Goal: Task Accomplishment & Management: Complete application form

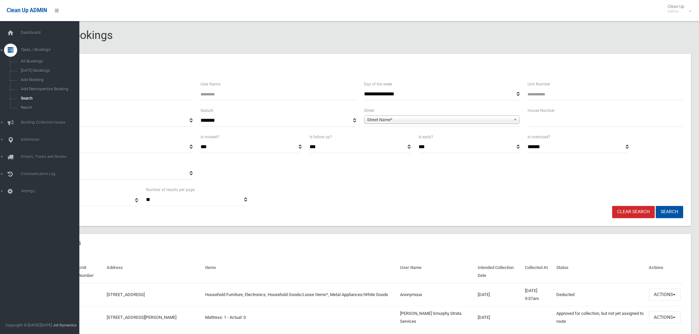
select select
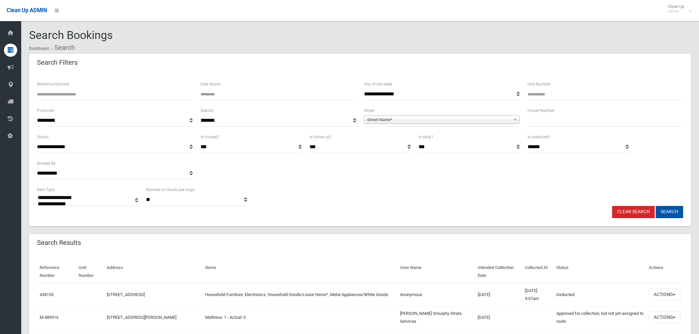
select select
click at [539, 118] on input "text" at bounding box center [606, 121] width 156 height 12
type input "**"
click at [418, 118] on span "Street Name*" at bounding box center [439, 120] width 144 height 8
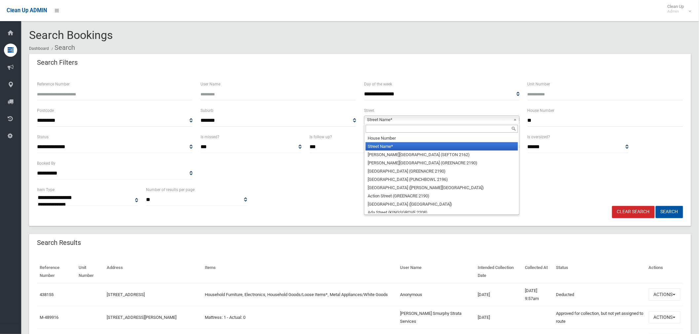
click at [399, 126] on input "text" at bounding box center [442, 129] width 152 height 8
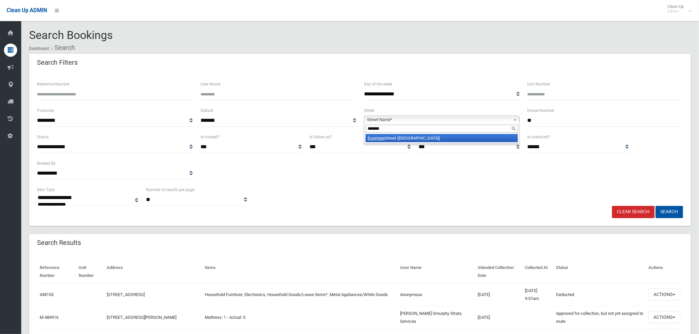
type input "*******"
click at [401, 136] on li "Dunmore Street (CROYDON PARK 2133)" at bounding box center [442, 138] width 152 height 8
click at [670, 212] on button "Search" at bounding box center [669, 212] width 27 height 12
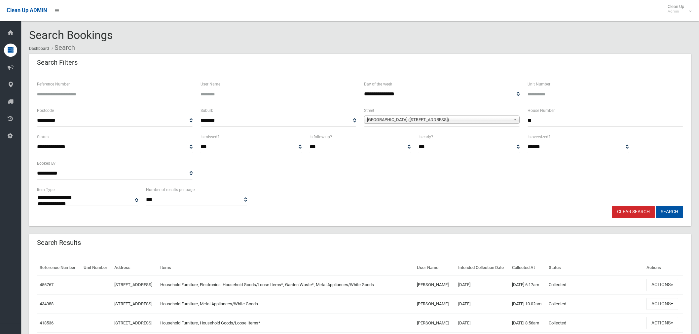
select select
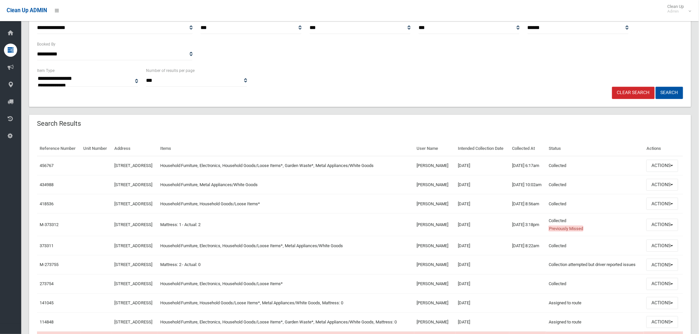
scroll to position [147, 0]
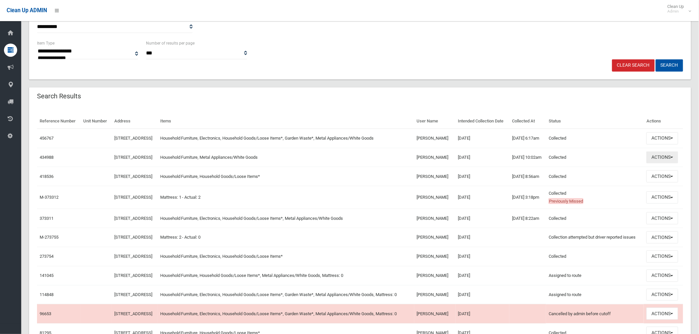
click at [660, 164] on button "Actions" at bounding box center [663, 158] width 32 height 12
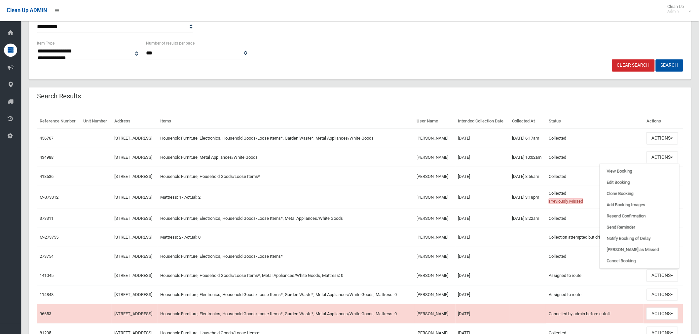
click at [641, 97] on div "Search Results" at bounding box center [360, 97] width 662 height 19
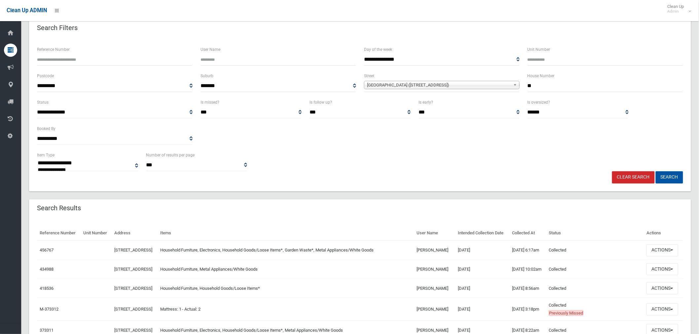
scroll to position [0, 0]
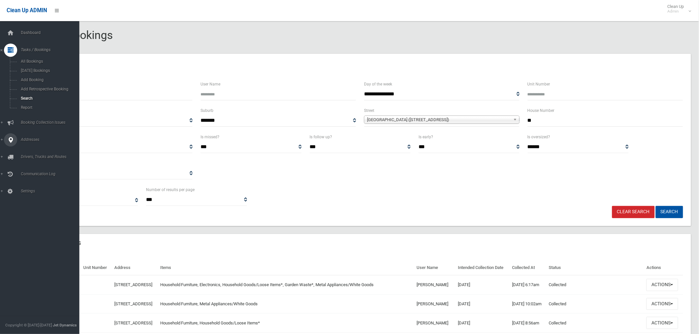
click at [28, 141] on span "Addresses" at bounding box center [52, 139] width 66 height 5
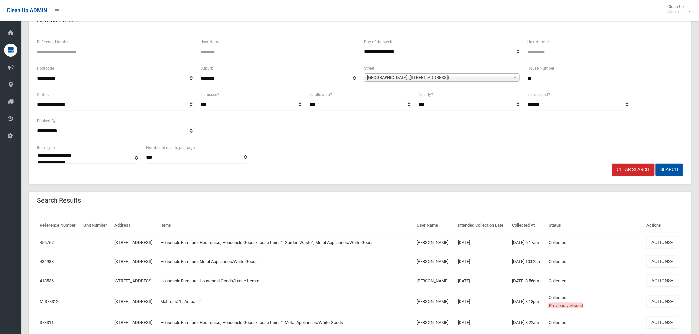
scroll to position [110, 0]
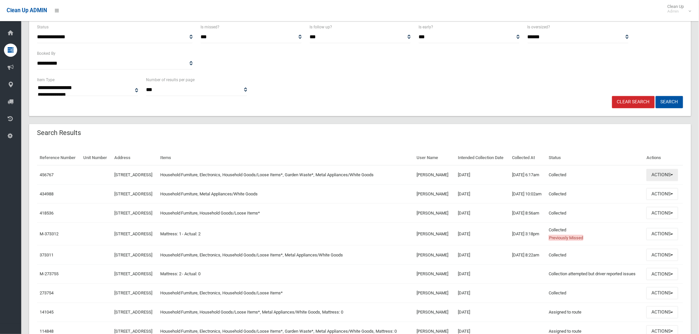
click at [659, 181] on button "Actions" at bounding box center [663, 175] width 32 height 12
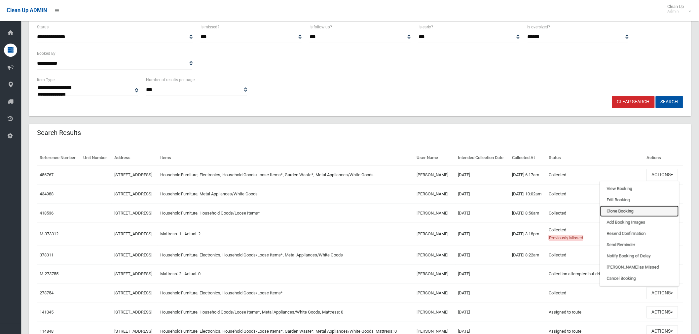
click at [636, 217] on link "Clone Booking" at bounding box center [640, 211] width 79 height 11
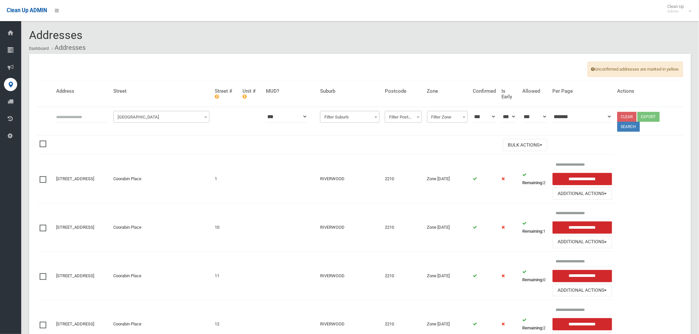
drag, startPoint x: 105, startPoint y: 118, endPoint x: 112, endPoint y: 120, distance: 6.9
click at [105, 118] on input "text" at bounding box center [82, 117] width 52 height 12
type input "**"
click at [147, 116] on span "Filter Street" at bounding box center [161, 117] width 93 height 9
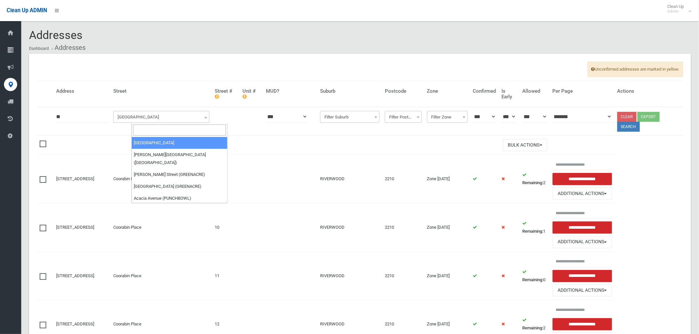
click at [148, 133] on input "search" at bounding box center [179, 130] width 93 height 11
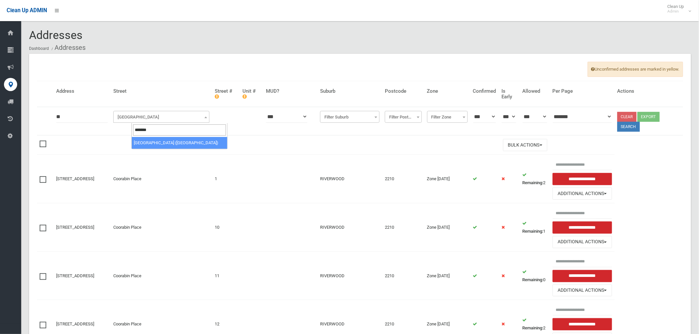
type input "*******"
select select "***"
click at [639, 130] on button "Search" at bounding box center [629, 127] width 22 height 10
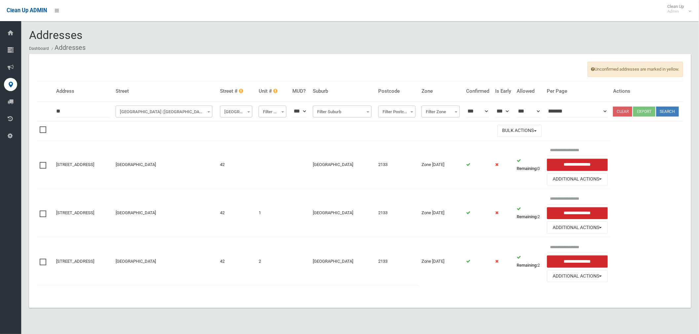
click at [213, 50] on ol "Dashboard Addresses" at bounding box center [360, 48] width 662 height 12
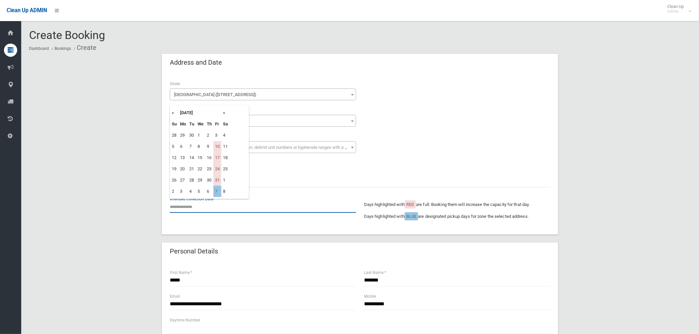
click at [193, 210] on input "text" at bounding box center [263, 207] width 186 height 12
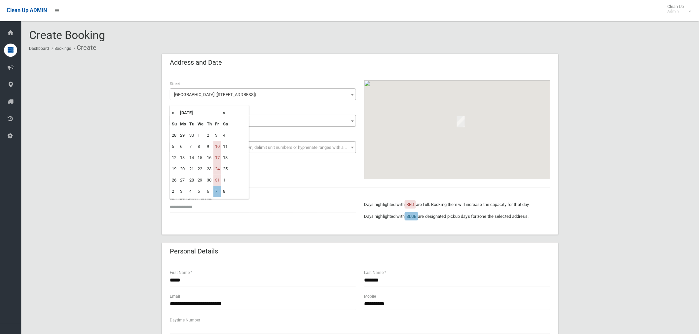
click at [215, 194] on td "7" at bounding box center [218, 191] width 8 height 11
type input "**********"
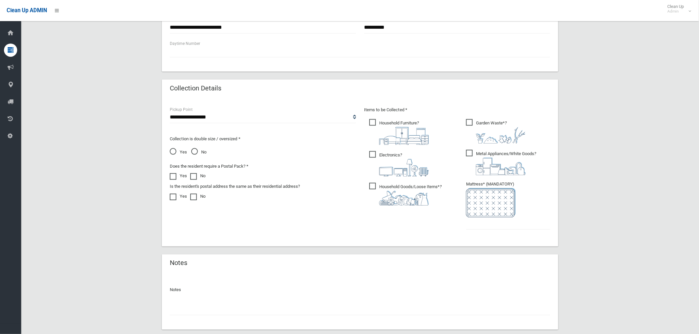
scroll to position [316, 0]
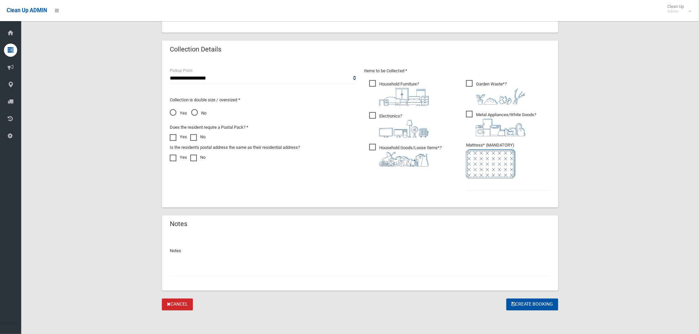
click at [217, 271] on input "text" at bounding box center [360, 271] width 381 height 12
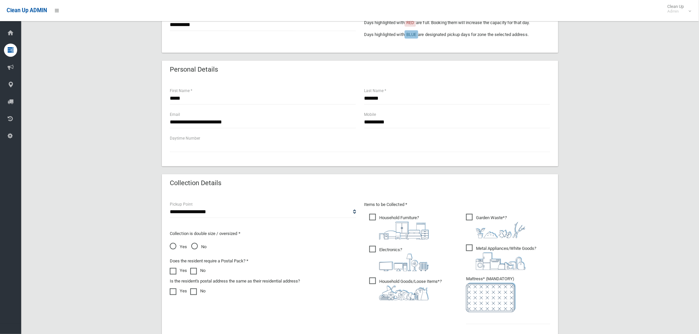
scroll to position [122, 0]
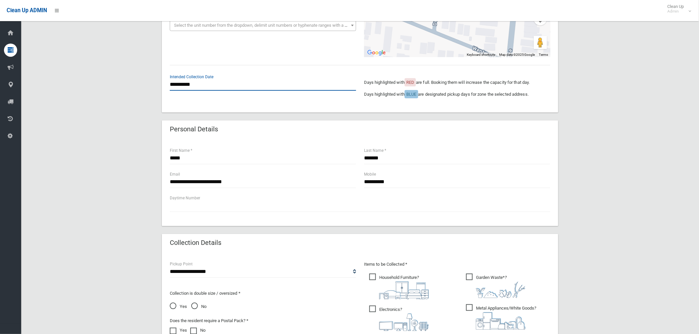
click at [184, 81] on input "**********" at bounding box center [263, 85] width 186 height 12
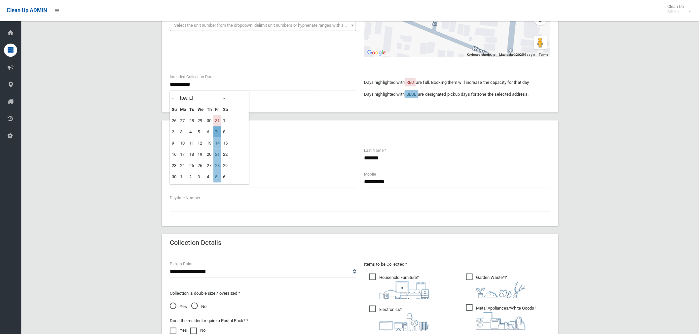
click at [219, 130] on td "7" at bounding box center [218, 132] width 8 height 11
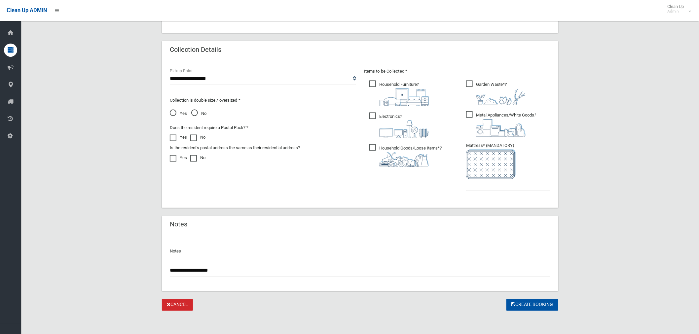
scroll to position [316, 0]
click at [219, 272] on input "**********" at bounding box center [360, 271] width 381 height 12
type input "**********"
click at [520, 184] on input "text" at bounding box center [508, 185] width 84 height 12
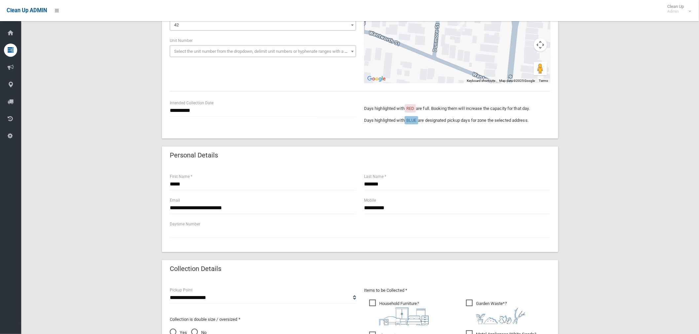
scroll to position [96, 0]
type input "*"
click at [398, 210] on input "**********" at bounding box center [457, 209] width 186 height 12
click at [247, 208] on input "**********" at bounding box center [263, 209] width 186 height 12
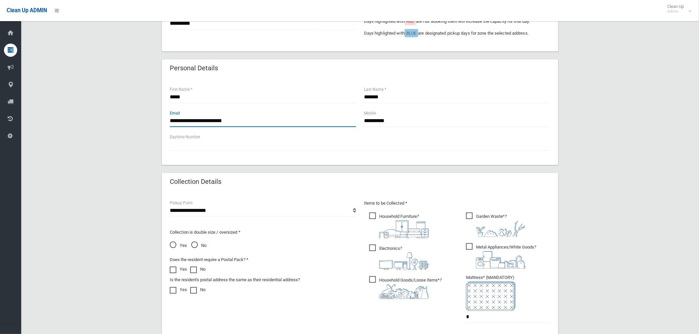
scroll to position [316, 0]
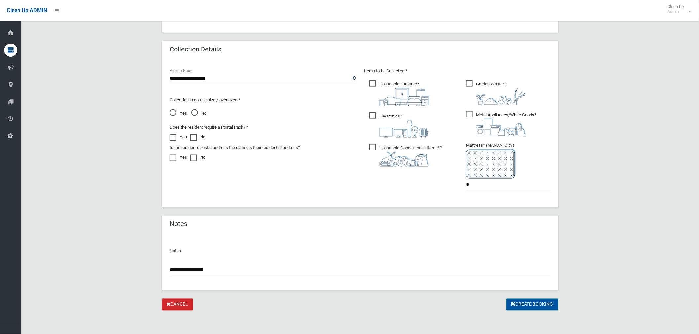
click at [527, 305] on button "Create Booking" at bounding box center [533, 305] width 52 height 12
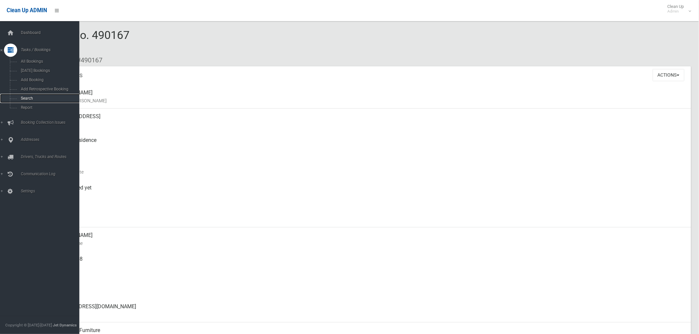
click at [31, 99] on span "Search" at bounding box center [49, 98] width 60 height 5
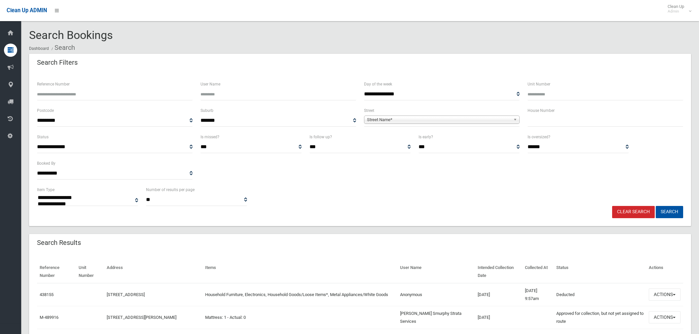
select select
click at [549, 120] on input "text" at bounding box center [606, 121] width 156 height 12
type input "*"
click at [419, 122] on span "Street Name*" at bounding box center [439, 120] width 144 height 8
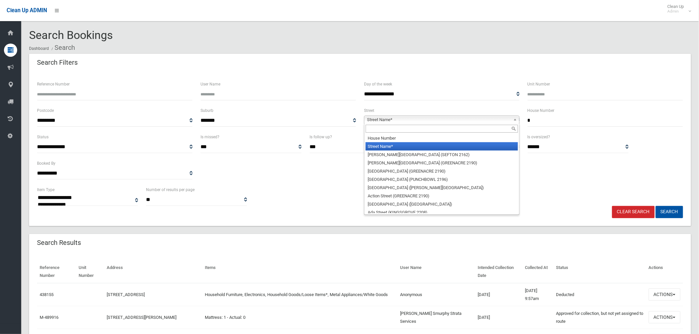
click at [395, 128] on input "text" at bounding box center [442, 129] width 152 height 8
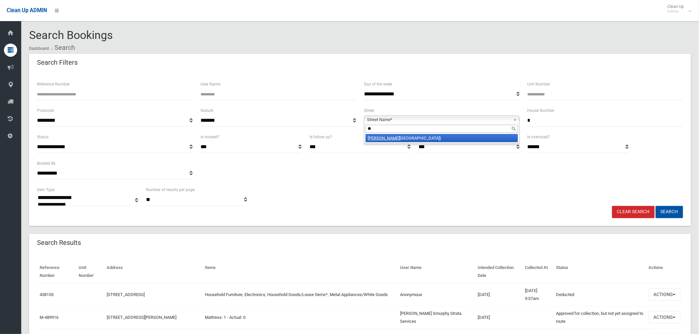
type input "*"
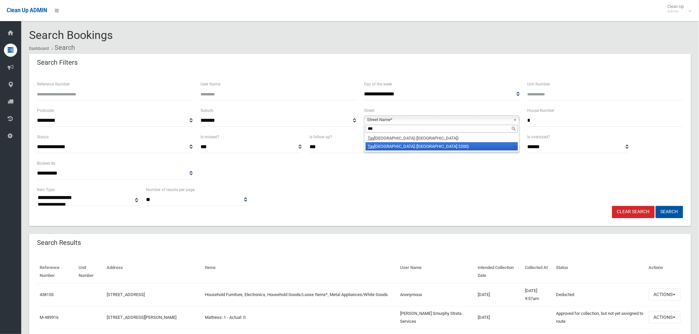
type input "***"
click at [421, 149] on li "Tay lor Street (CONDELL PARK 2200)" at bounding box center [442, 146] width 152 height 8
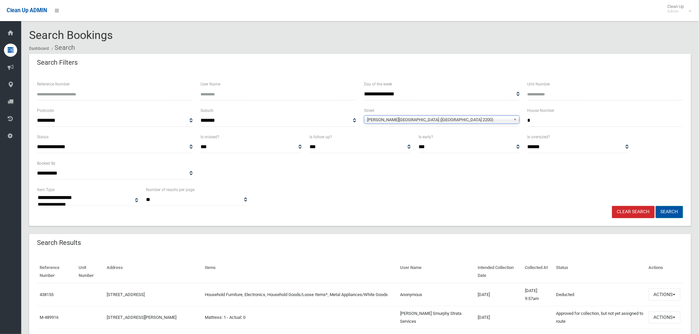
click at [679, 213] on button "Search" at bounding box center [669, 212] width 27 height 12
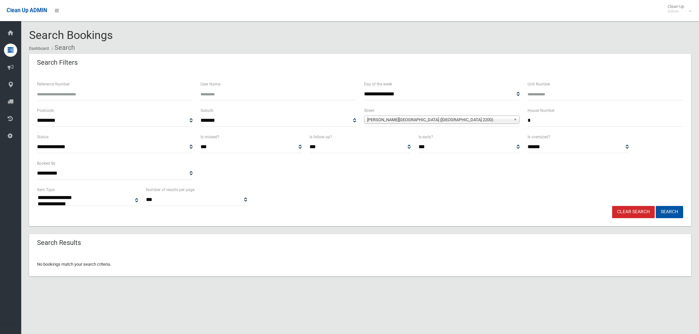
select select
click at [559, 123] on input "*" at bounding box center [606, 121] width 156 height 12
type input "***"
click at [666, 211] on button "Search" at bounding box center [669, 212] width 27 height 12
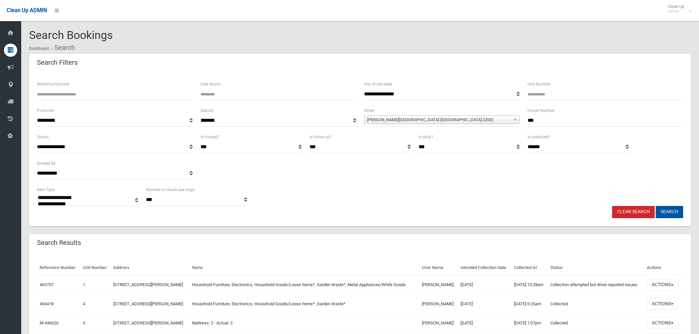
select select
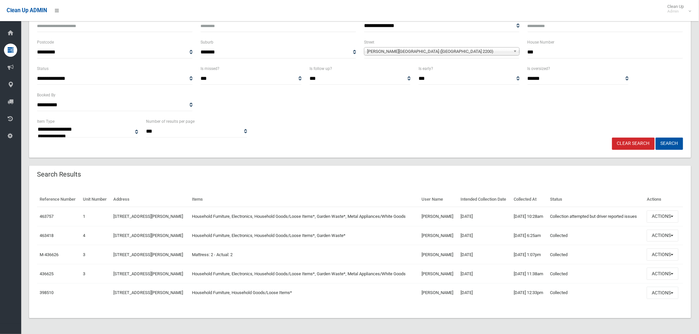
scroll to position [95, 0]
click at [661, 270] on button "Actions" at bounding box center [663, 274] width 32 height 12
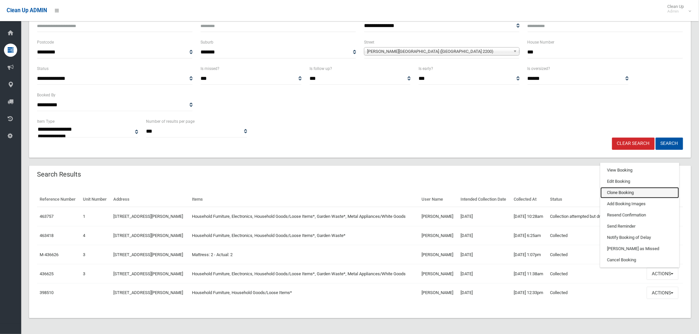
click at [632, 187] on link "Clone Booking" at bounding box center [640, 192] width 79 height 11
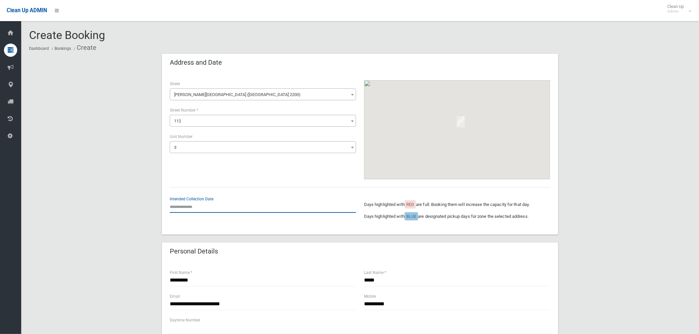
click at [180, 205] on input "text" at bounding box center [263, 207] width 186 height 12
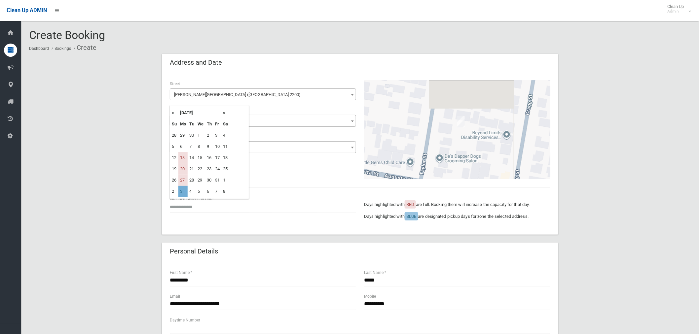
click at [186, 193] on td "3" at bounding box center [182, 191] width 9 height 11
type input "**********"
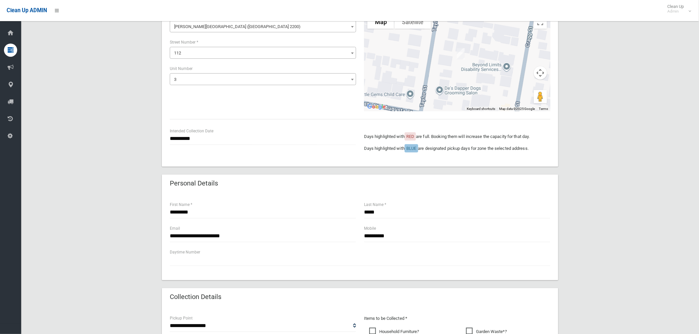
scroll to position [73, 0]
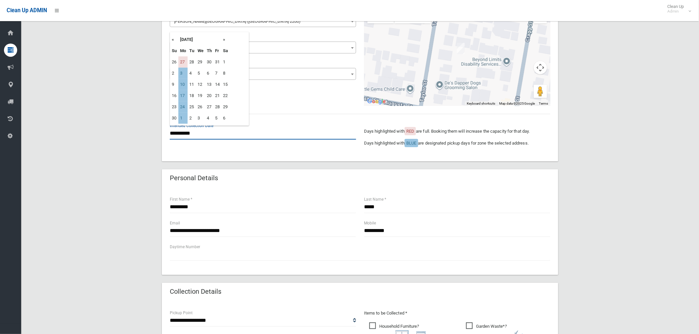
click at [184, 133] on input "**********" at bounding box center [263, 134] width 186 height 12
click at [186, 73] on td "3" at bounding box center [182, 73] width 9 height 11
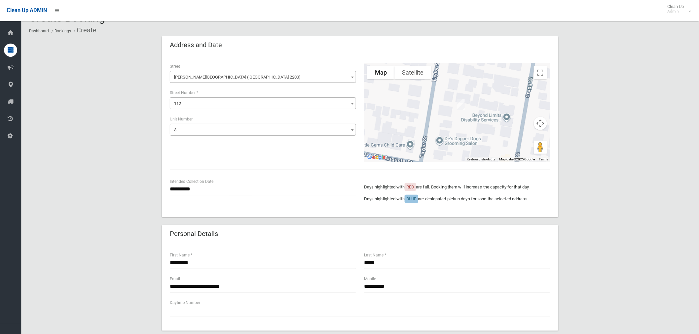
scroll to position [0, 0]
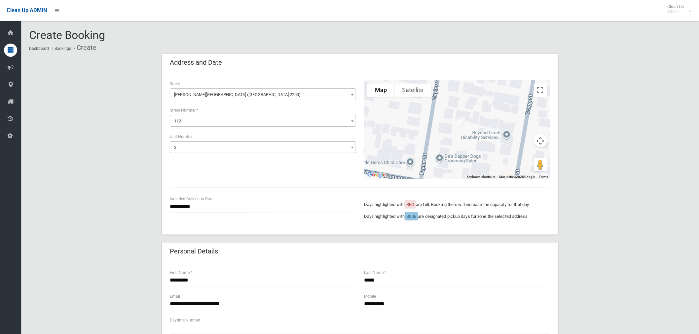
click at [250, 96] on span "Taylor Street (CONDELL PARK 2200)" at bounding box center [263, 94] width 183 height 9
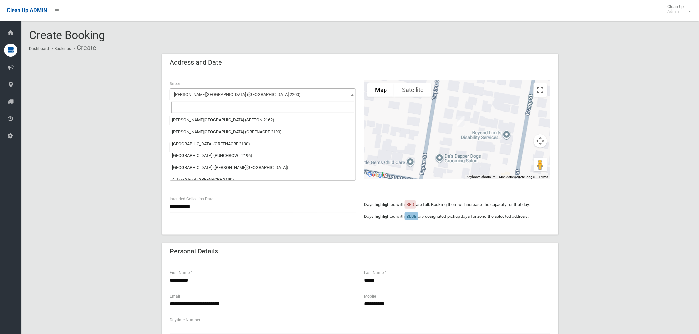
scroll to position [24004, 0]
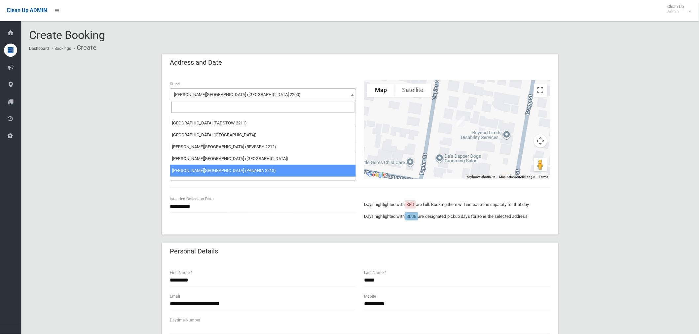
click at [239, 112] on input "search" at bounding box center [263, 107] width 183 height 11
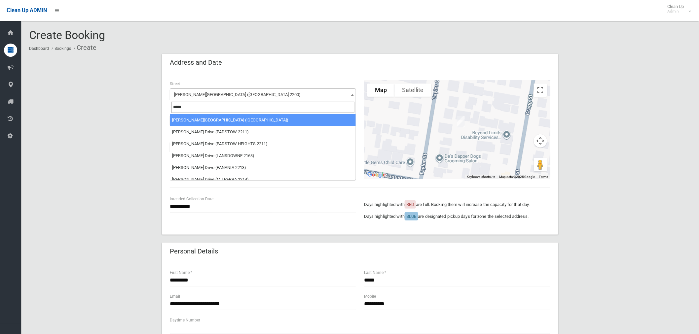
type input "*****"
select select "****"
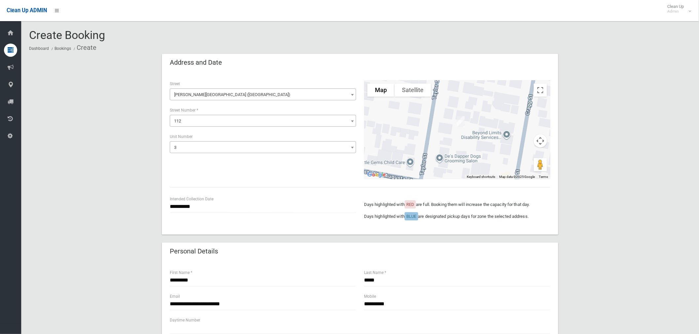
click at [203, 123] on span "112" at bounding box center [263, 121] width 183 height 9
click at [203, 120] on span "112" at bounding box center [263, 121] width 183 height 9
click at [205, 124] on span "112" at bounding box center [263, 121] width 183 height 9
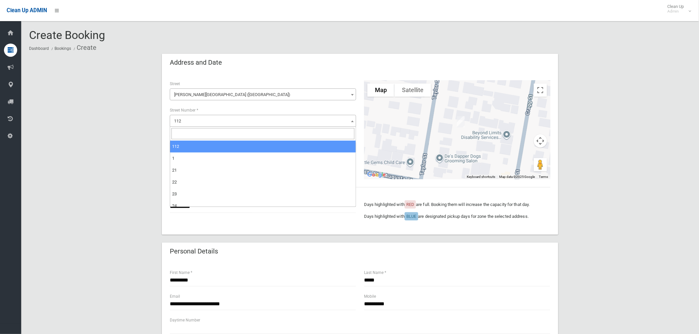
click at [202, 132] on input "search" at bounding box center [263, 133] width 183 height 11
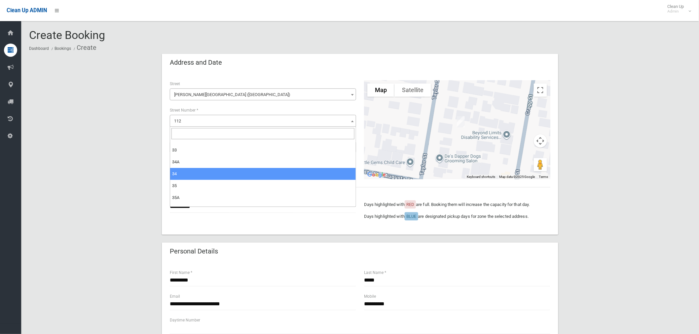
scroll to position [220, 0]
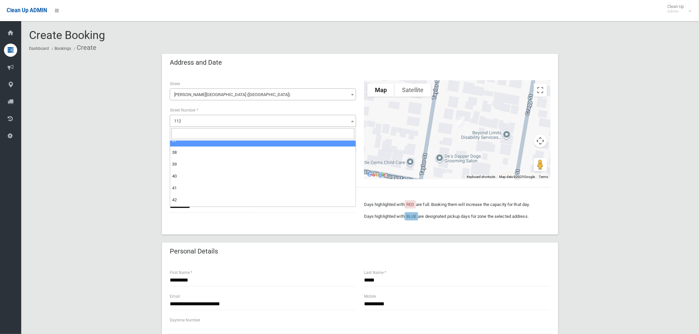
click at [196, 133] on input "search" at bounding box center [263, 133] width 183 height 11
type input "*"
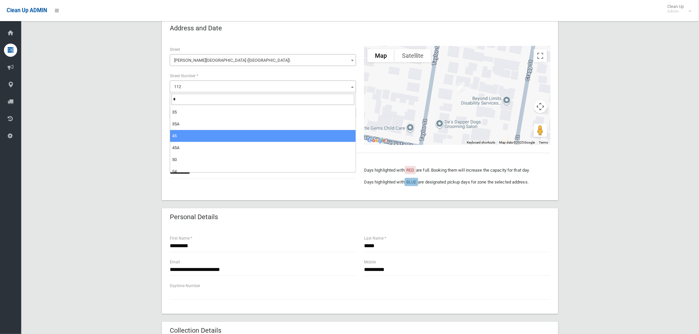
scroll to position [0, 0]
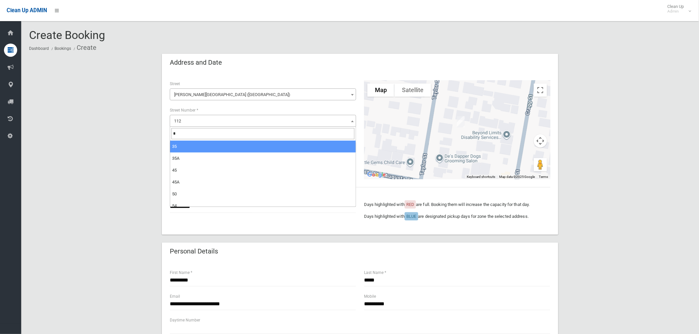
click at [191, 130] on input "*" at bounding box center [263, 133] width 183 height 11
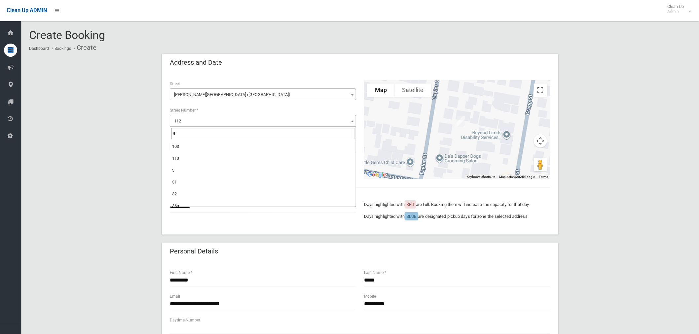
scroll to position [243, 0]
type input "*"
select select "*"
click at [186, 121] on span "3" at bounding box center [263, 121] width 183 height 9
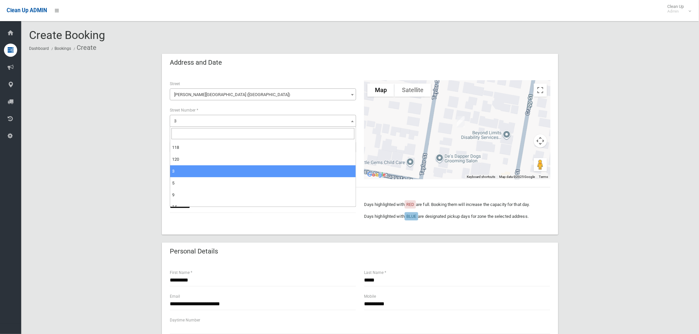
click at [191, 135] on input "search" at bounding box center [263, 133] width 183 height 11
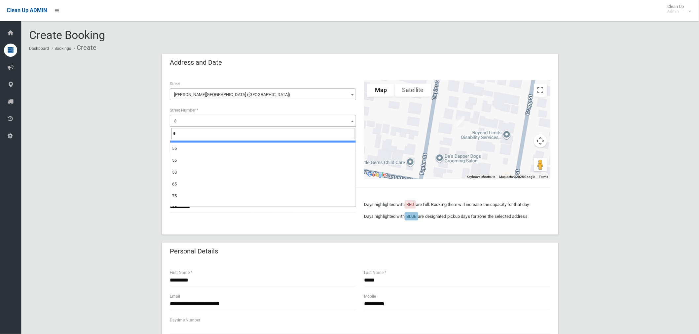
scroll to position [147, 0]
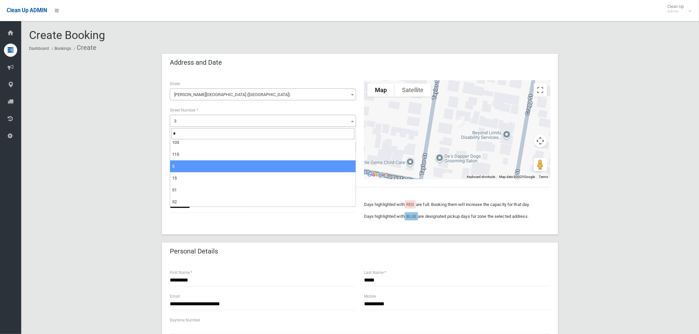
type input "*"
select select "*"
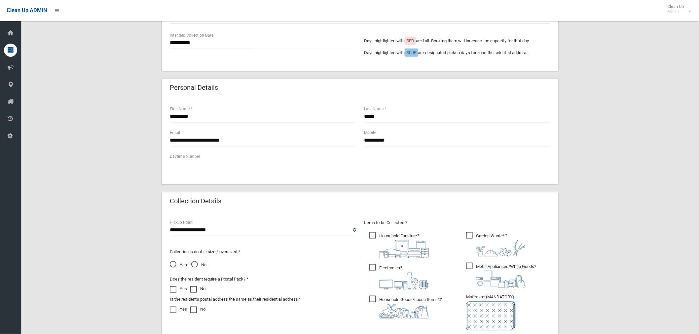
scroll to position [220, 0]
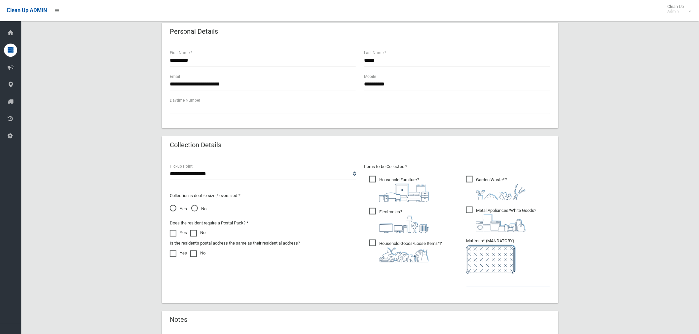
click at [488, 278] on input "text" at bounding box center [508, 281] width 84 height 12
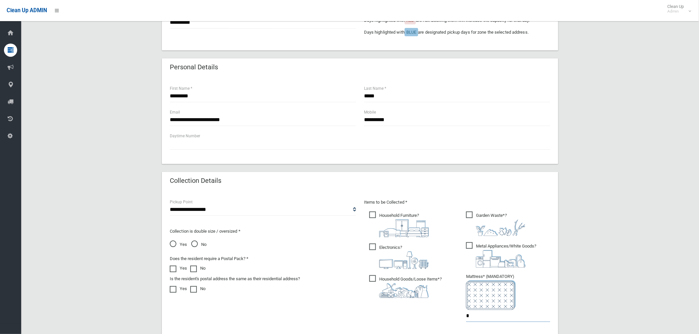
scroll to position [73, 0]
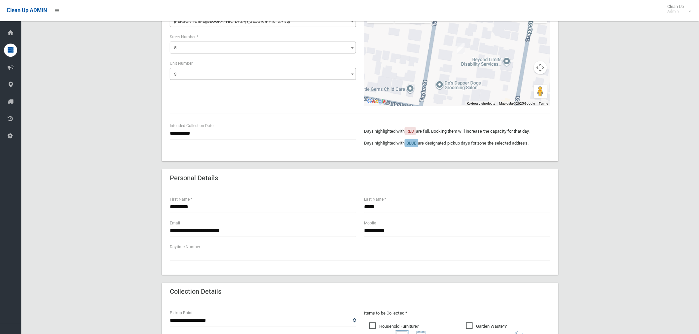
type input "*"
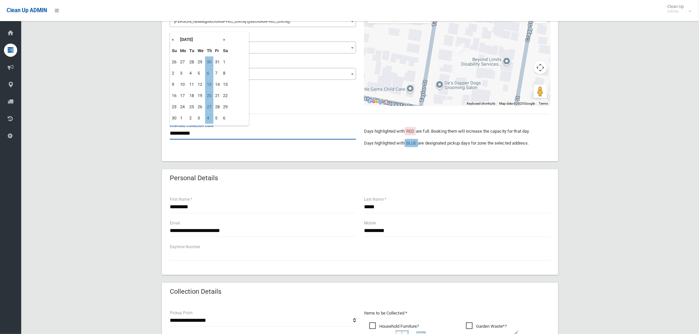
click at [192, 133] on input "**********" at bounding box center [263, 134] width 186 height 12
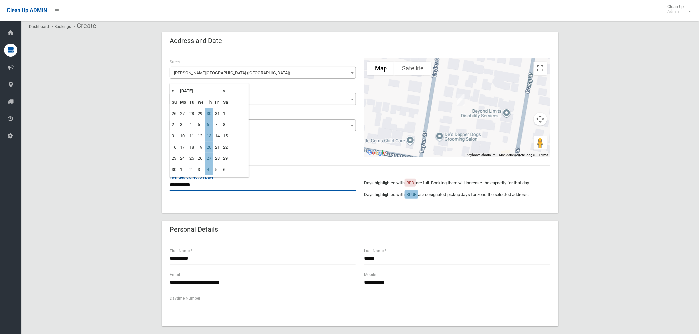
scroll to position [0, 0]
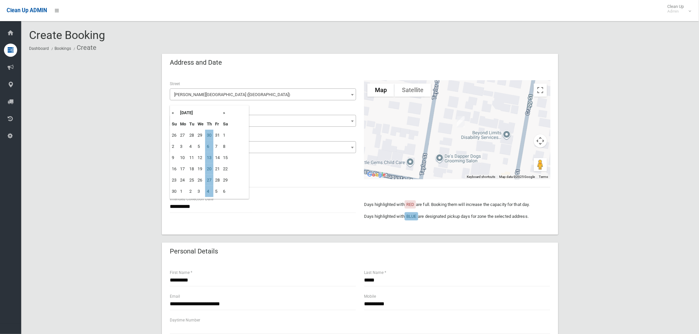
click at [173, 113] on th "«" at bounding box center [174, 112] width 8 height 11
click at [209, 157] on td "16" at bounding box center [209, 157] width 8 height 11
type input "**********"
click at [189, 207] on input "**********" at bounding box center [263, 207] width 186 height 12
click at [215, 164] on td "24" at bounding box center [218, 169] width 8 height 11
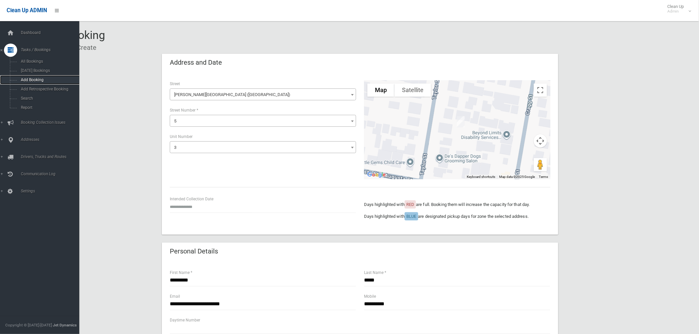
click at [31, 79] on span "Add Booking" at bounding box center [49, 80] width 60 height 5
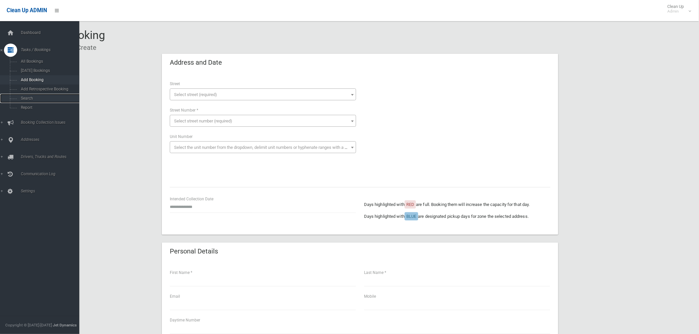
drag, startPoint x: 27, startPoint y: 98, endPoint x: 29, endPoint y: 84, distance: 13.7
click at [27, 98] on span "Search" at bounding box center [49, 98] width 60 height 5
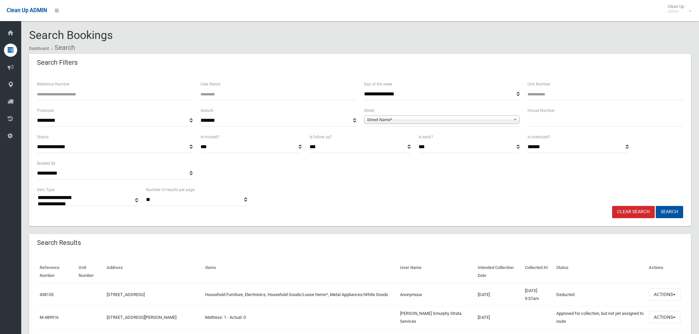
select select
